Goal: Task Accomplishment & Management: Use online tool/utility

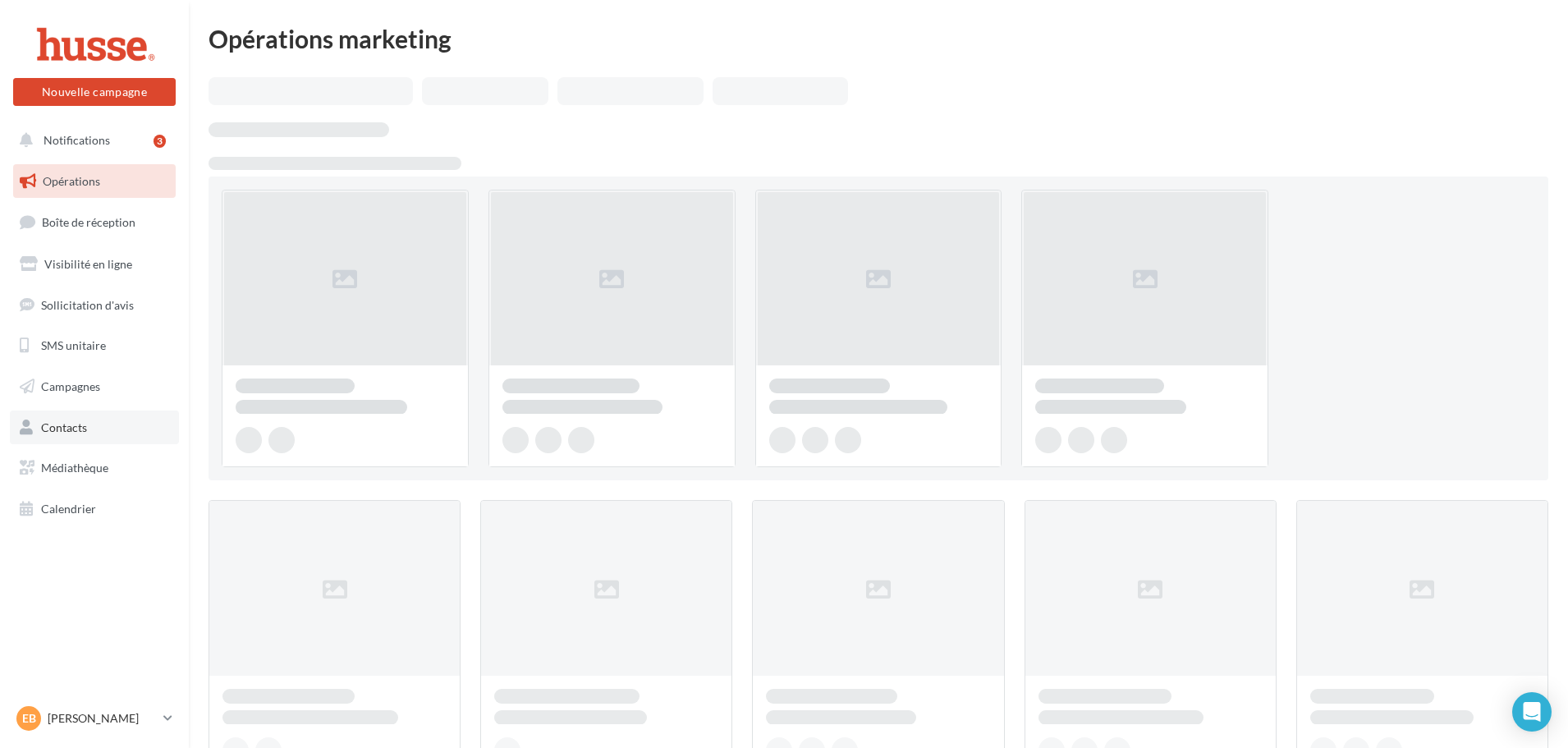
click at [79, 423] on span "Contacts" at bounding box center [64, 427] width 46 height 14
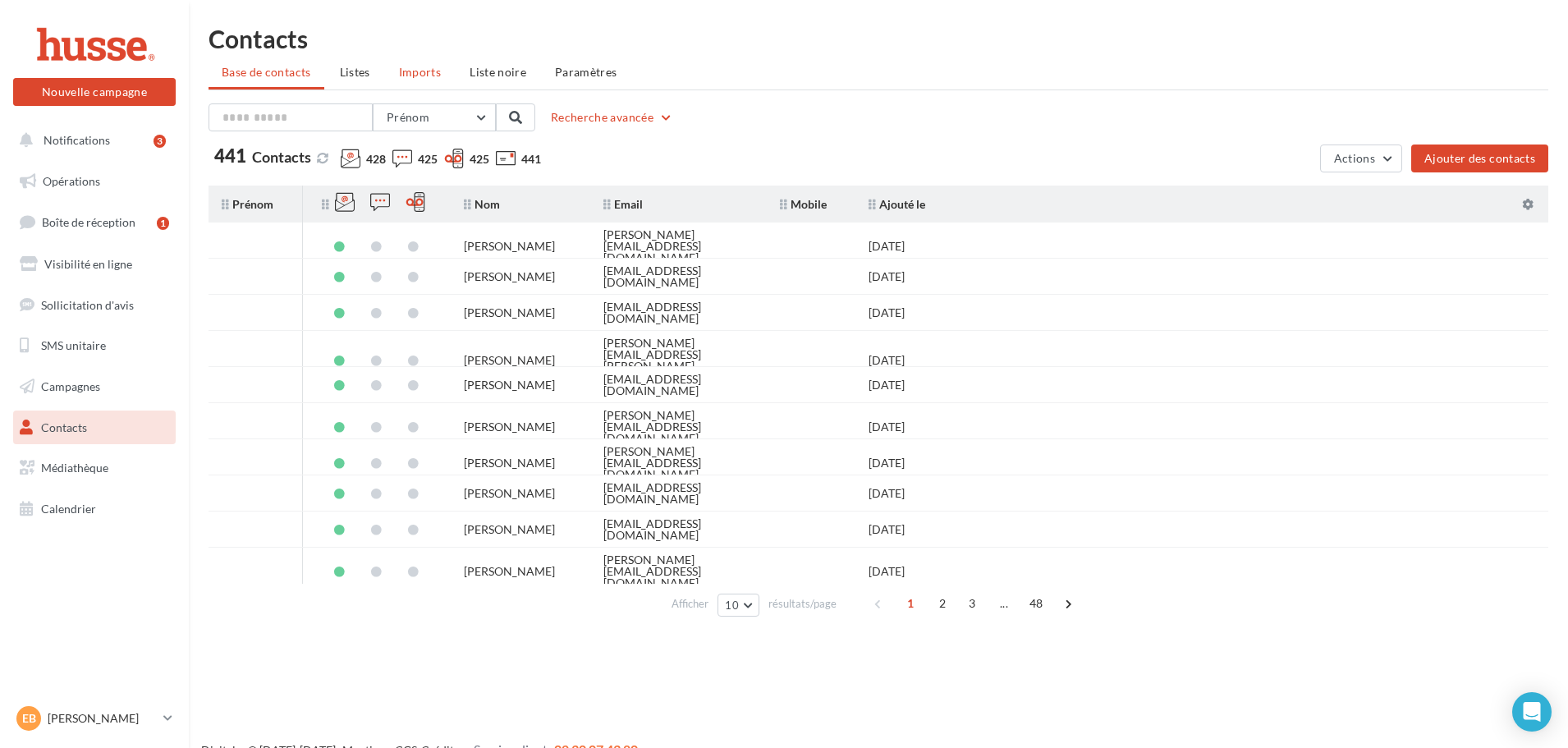
click at [403, 81] on li "Imports" at bounding box center [420, 72] width 69 height 30
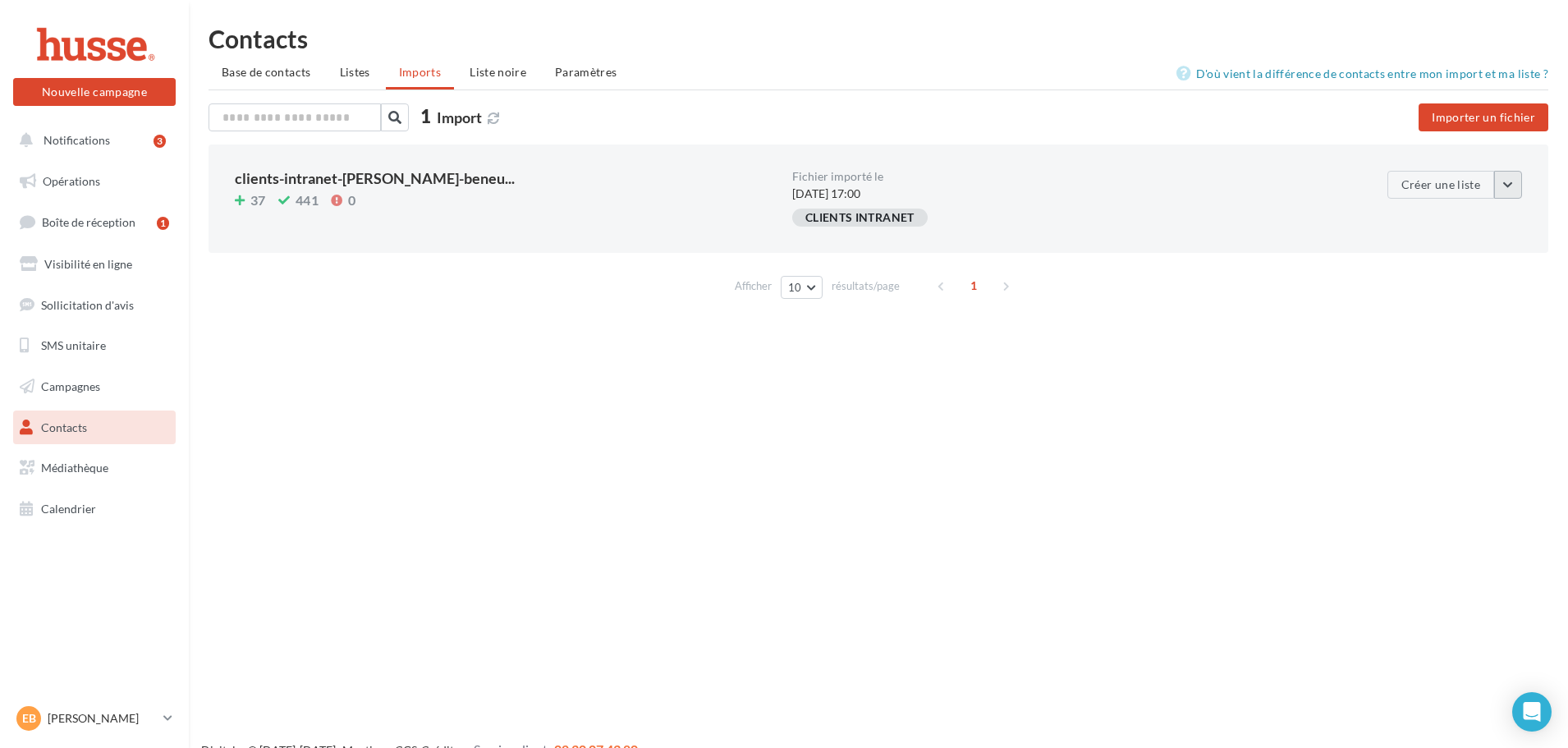
click at [1513, 189] on button "button" at bounding box center [1508, 185] width 28 height 28
click at [1410, 336] on div "Nouvelle campagne Nouvelle campagne Notifications 3 Opérations Boîte de récepti…" at bounding box center [784, 400] width 1568 height 748
click at [278, 69] on span "Base de contacts" at bounding box center [266, 72] width 90 height 14
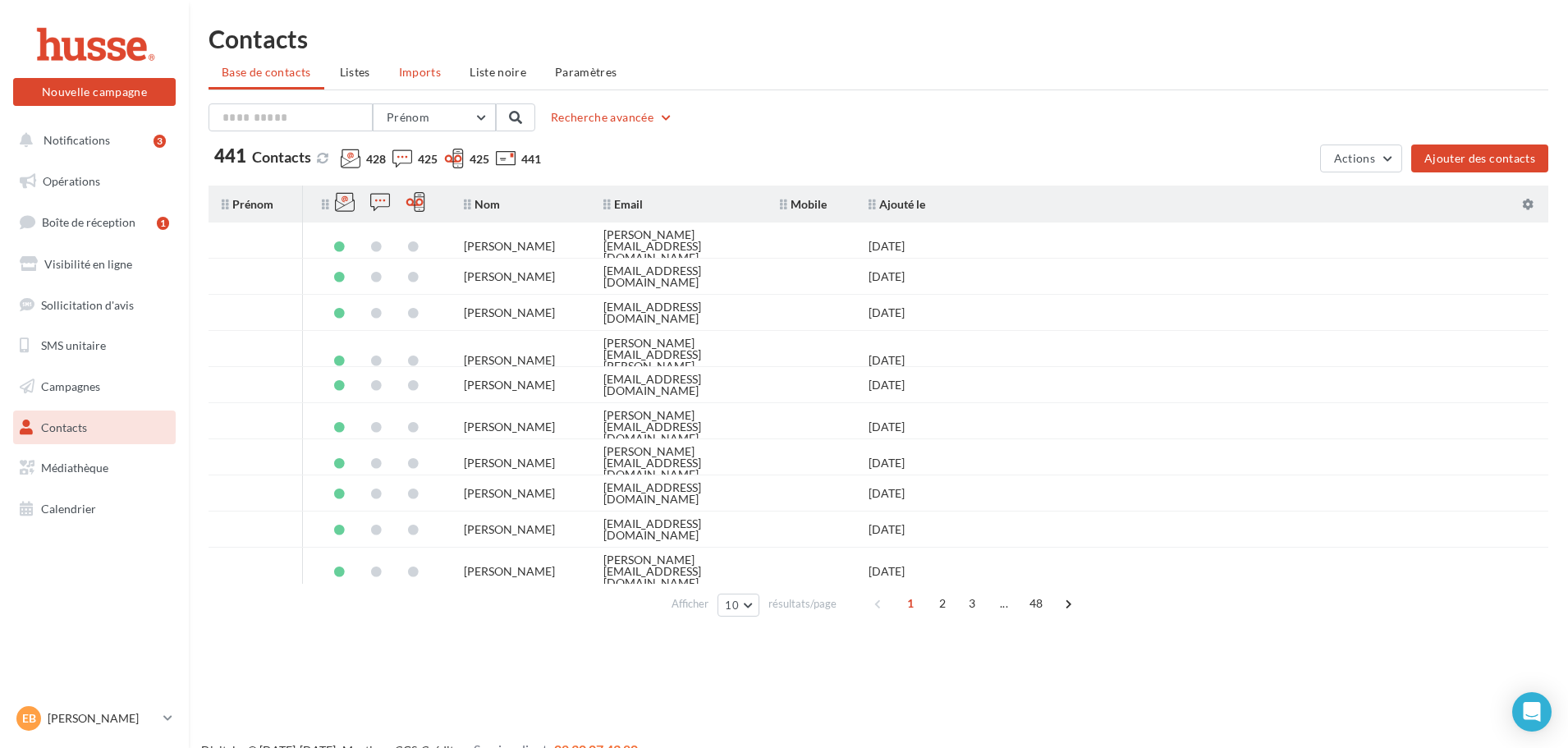
click at [417, 69] on span "Imports" at bounding box center [420, 72] width 42 height 14
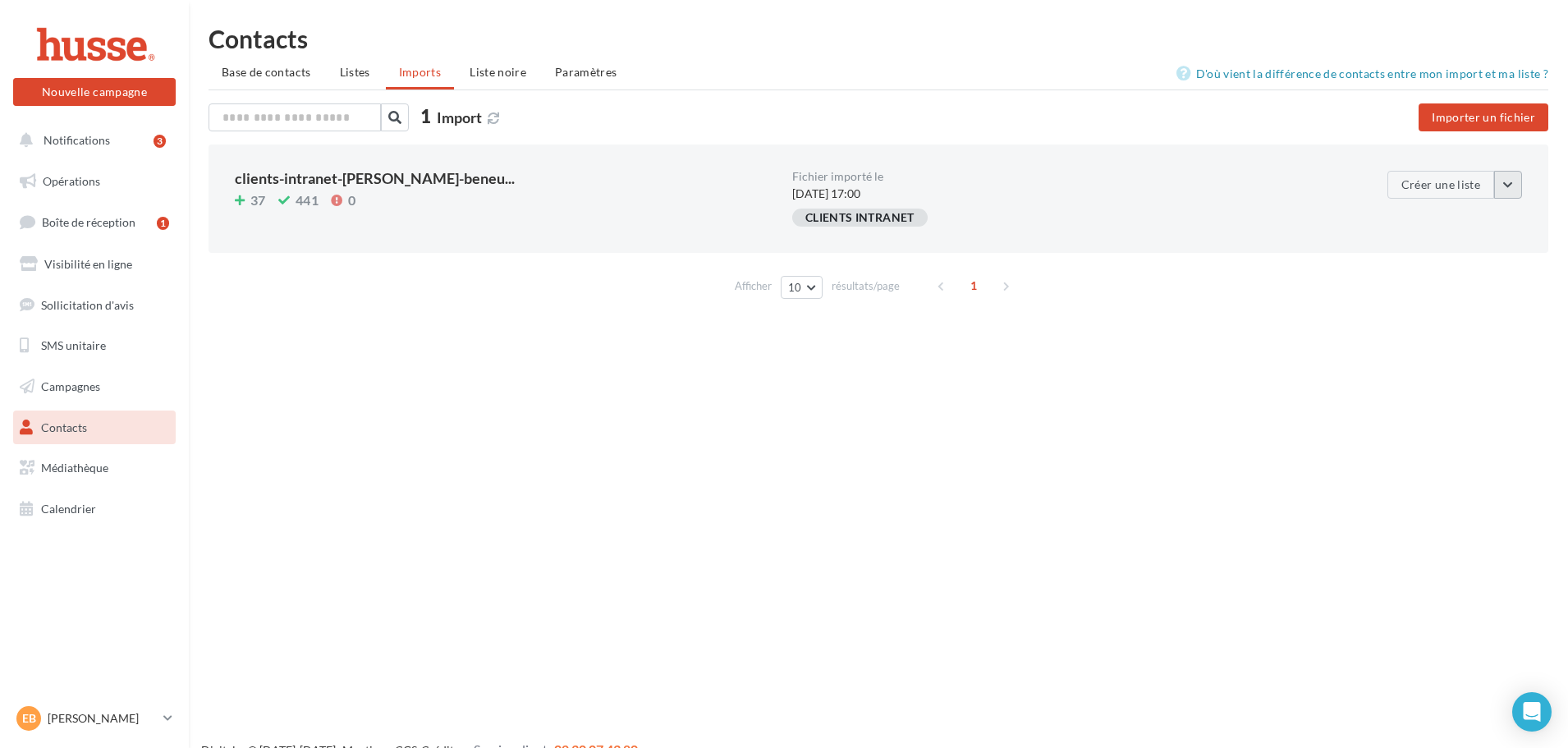
click at [1499, 184] on button "button" at bounding box center [1508, 185] width 28 height 28
click at [1274, 272] on div "Afficher 10 10 25 50 100 résultats/page 1" at bounding box center [878, 286] width 1340 height 40
click at [1524, 192] on div "clients-intranet-estelle-beneu... 37 441 0 Fichier importé le 22/05/2025 à 17:0…" at bounding box center [878, 198] width 1340 height 108
click at [1514, 188] on button "button" at bounding box center [1508, 185] width 28 height 28
click at [930, 508] on div "Nouvelle campagne Nouvelle campagne Notifications 3 Opérations Boîte de récepti…" at bounding box center [784, 400] width 1568 height 748
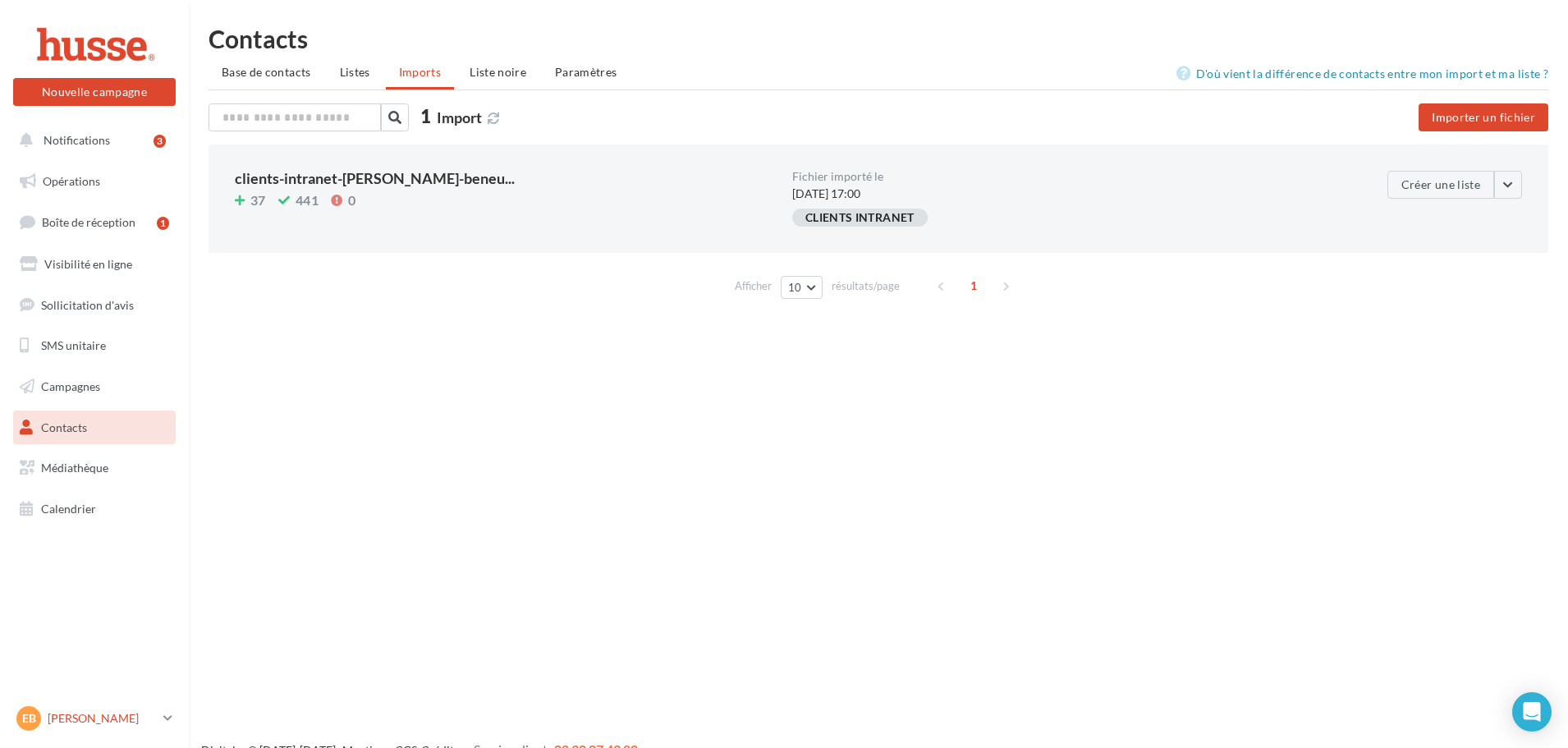
click at [153, 726] on p "[PERSON_NAME]" at bounding box center [102, 718] width 109 height 17
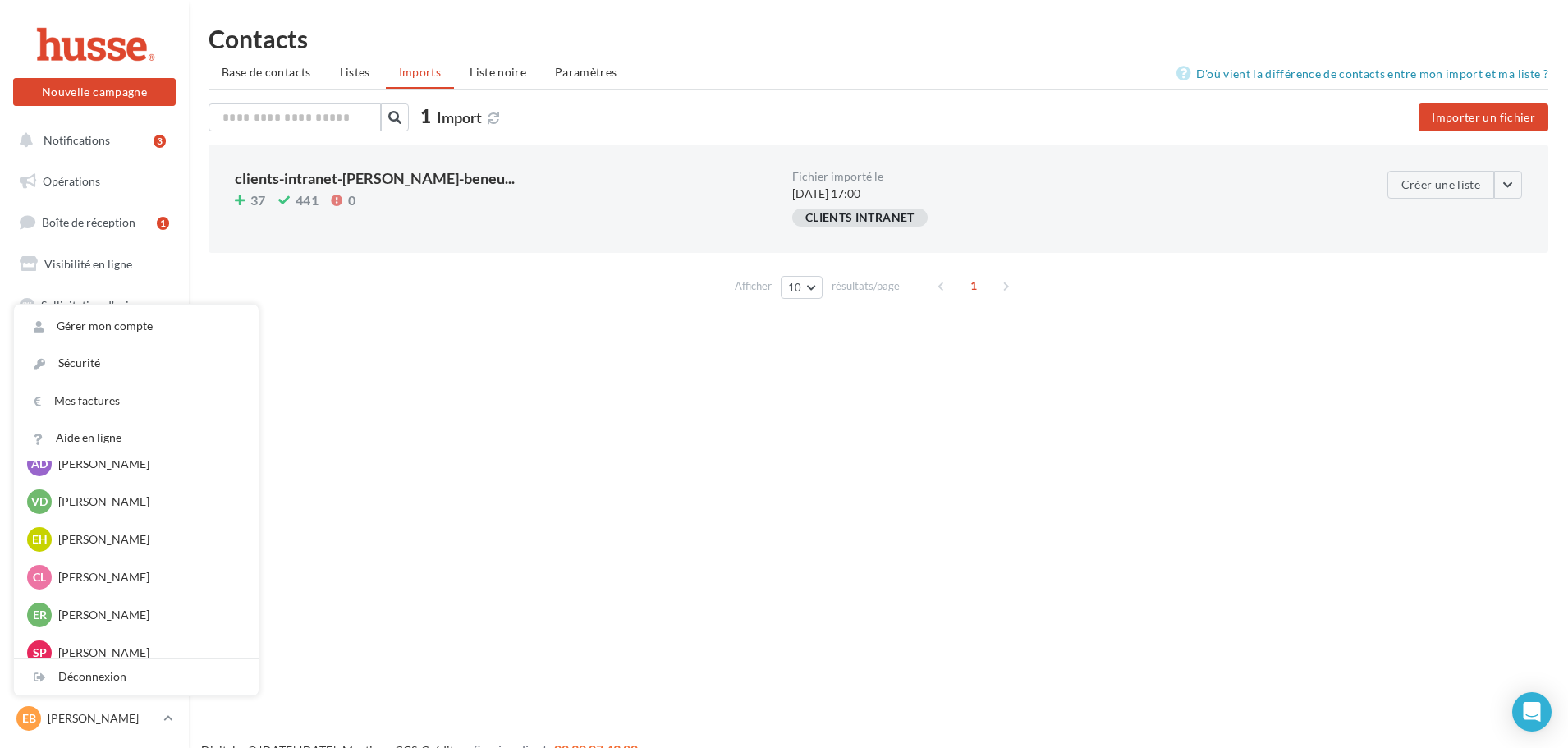
scroll to position [1231, 0]
click at [109, 561] on div "ER Eric ROSILLO eric.r" at bounding box center [136, 577] width 244 height 38
click at [107, 574] on p "Eric ROSILLO" at bounding box center [149, 577] width 181 height 17
